Goal: Use online tool/utility

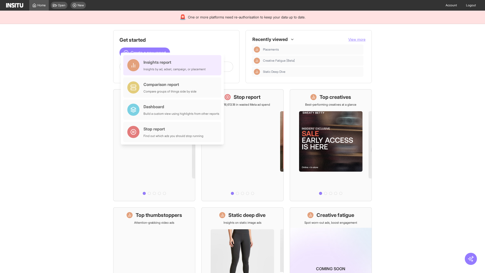
click at [174, 65] on div "Insights report Insights by ad, adset, campaign, or placement" at bounding box center [175, 65] width 62 height 12
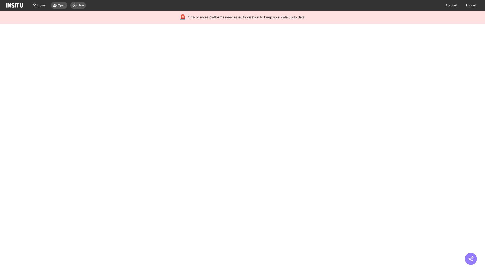
select select "**"
